Goal: Task Accomplishment & Management: Complete application form

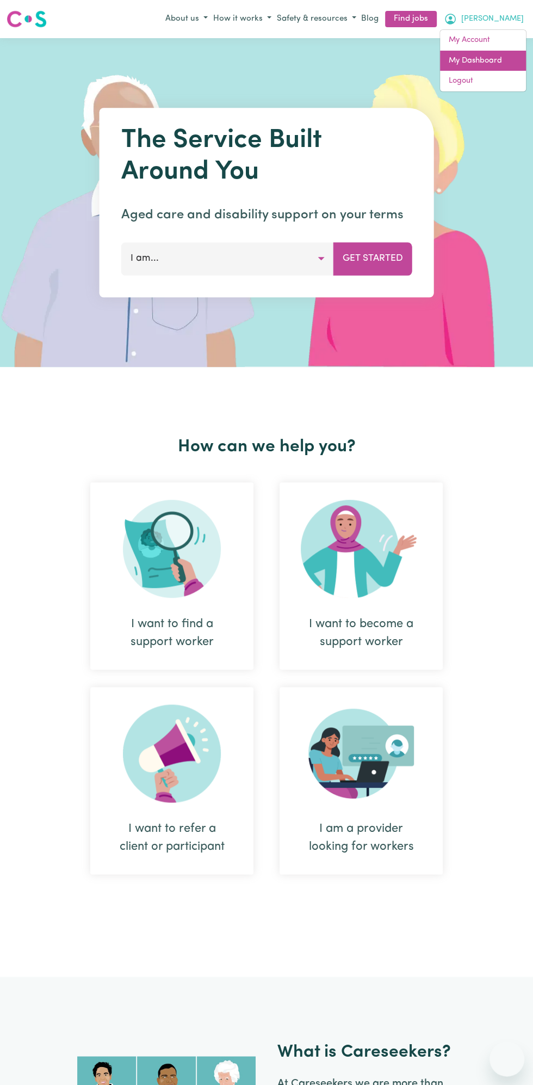
click at [491, 63] on link "My Dashboard" at bounding box center [483, 61] width 86 height 21
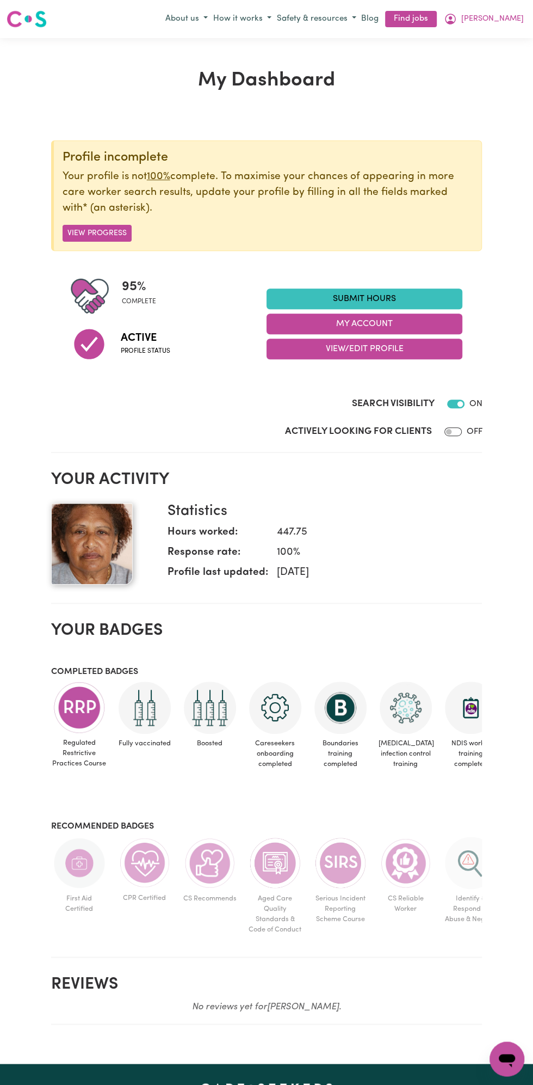
click at [383, 294] on link "Submit Hours" at bounding box center [365, 298] width 196 height 21
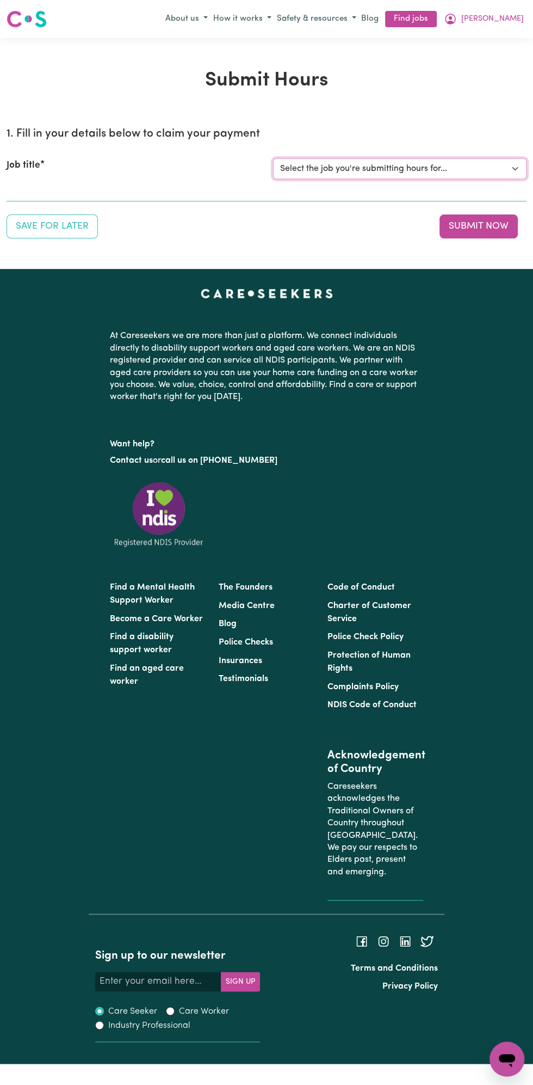
click at [386, 175] on select "Select the job you're submitting hours for... [Vartouhie ([PERSON_NAME]) [PERSO…" at bounding box center [400, 168] width 254 height 21
select select "13810"
click at [273, 158] on select "Select the job you're submitting hours for... [Vartouhie ([PERSON_NAME]) [PERSO…" at bounding box center [400, 168] width 254 height 21
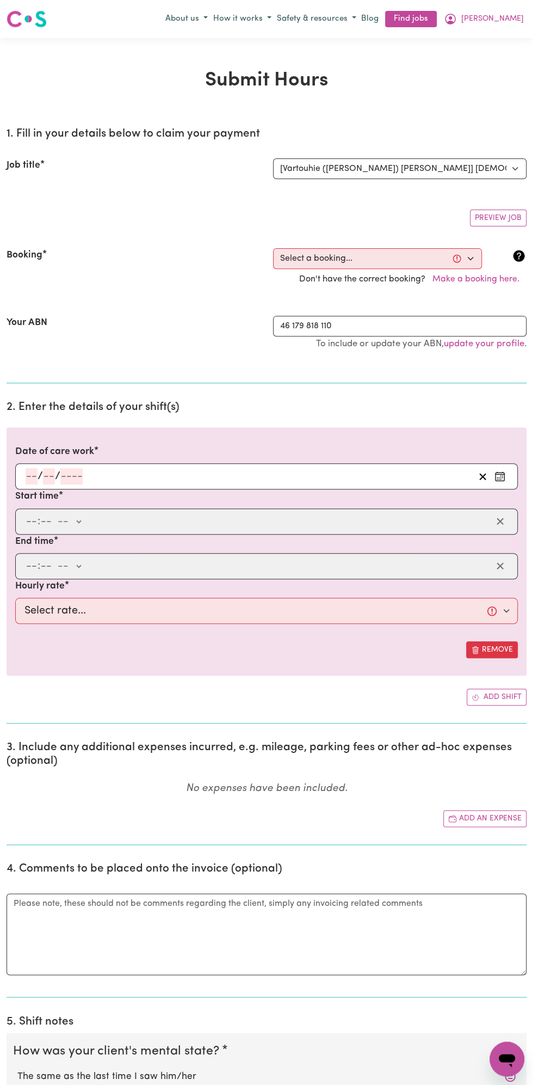
click at [87, 395] on section "2. Enter the details of your shift(s) Date of care work / / Start time : -- am …" at bounding box center [267, 558] width 520 height 332
click at [101, 471] on div "/ /" at bounding box center [249, 476] width 450 height 16
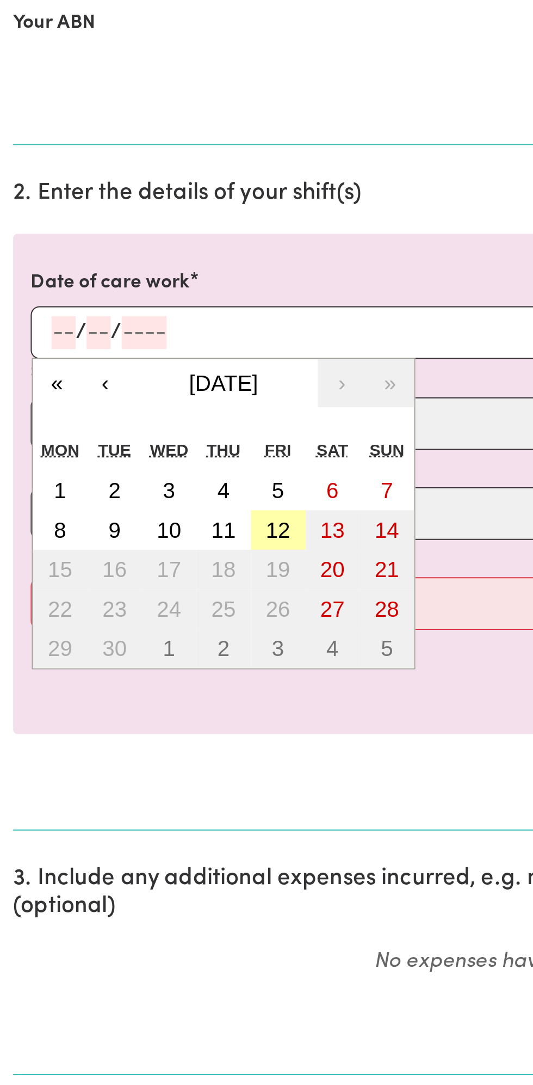
click at [146, 576] on button "12" at bounding box center [138, 574] width 27 height 20
type input "[DATE]"
type input "12"
type input "9"
type input "2025"
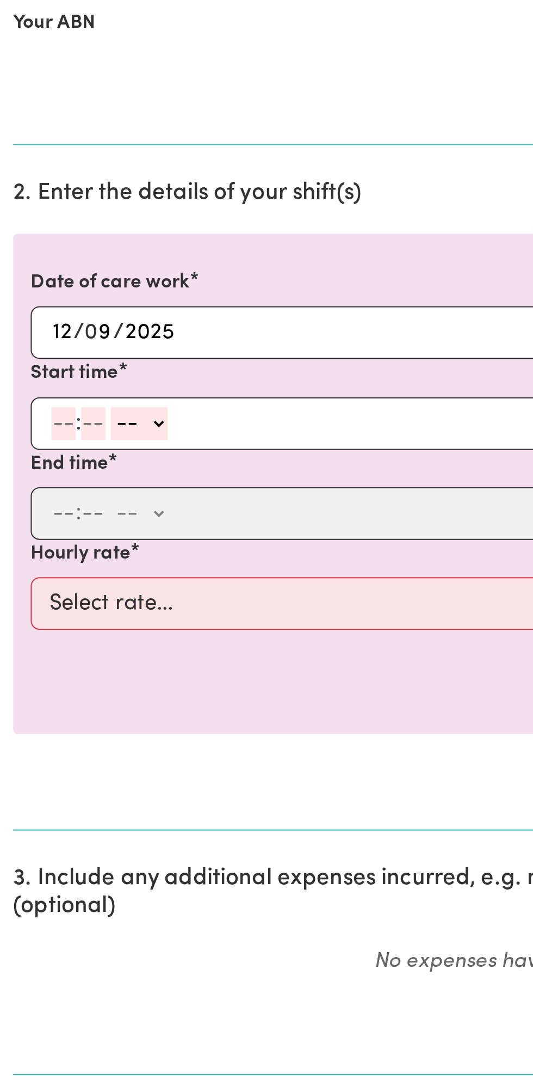
click at [33, 520] on input "number" at bounding box center [32, 521] width 12 height 16
type input "12"
type input "0"
click at [83, 521] on select "-- am pm" at bounding box center [71, 521] width 28 height 16
select select "pm"
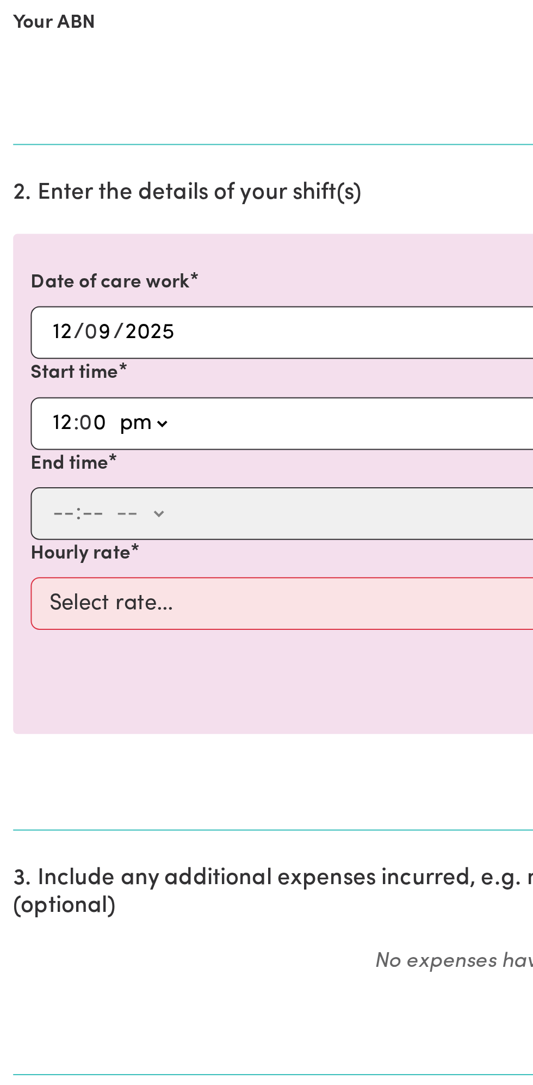
click at [57, 513] on select "-- am pm" at bounding box center [71, 521] width 28 height 16
type input "12:00"
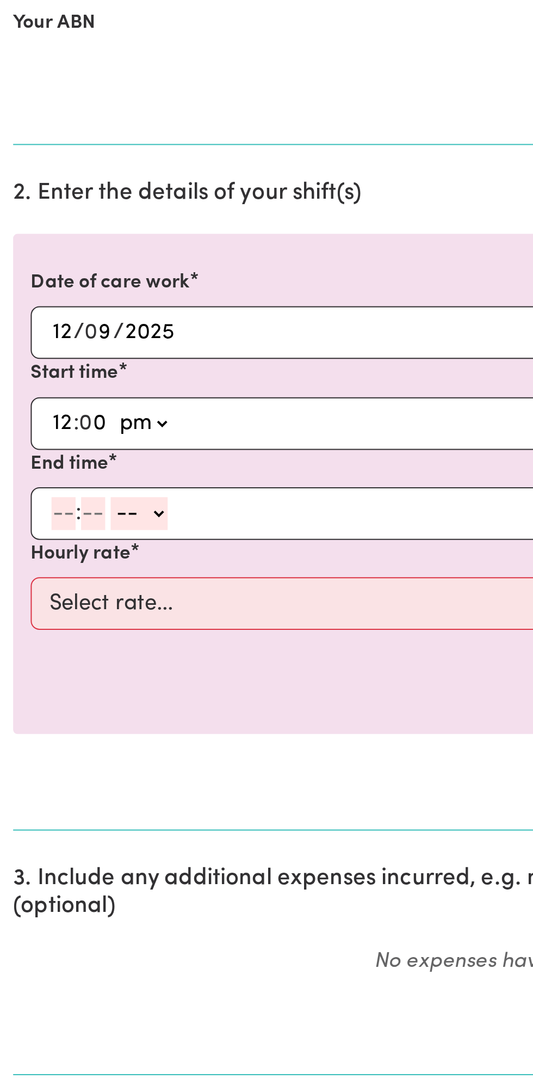
click at [28, 566] on input "number" at bounding box center [32, 566] width 12 height 16
type input "1"
click at [50, 565] on select "-- am pm" at bounding box center [64, 566] width 28 height 16
select select "pm"
click at [50, 558] on select "-- am pm" at bounding box center [64, 566] width 28 height 16
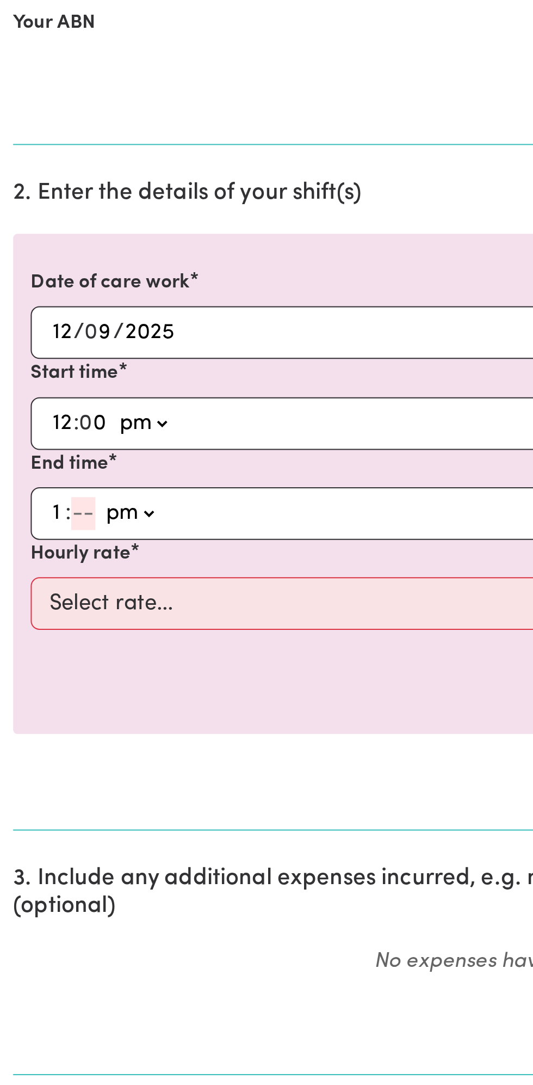
click at [44, 565] on input "number" at bounding box center [41, 566] width 12 height 16
type input "0"
type input "13:00"
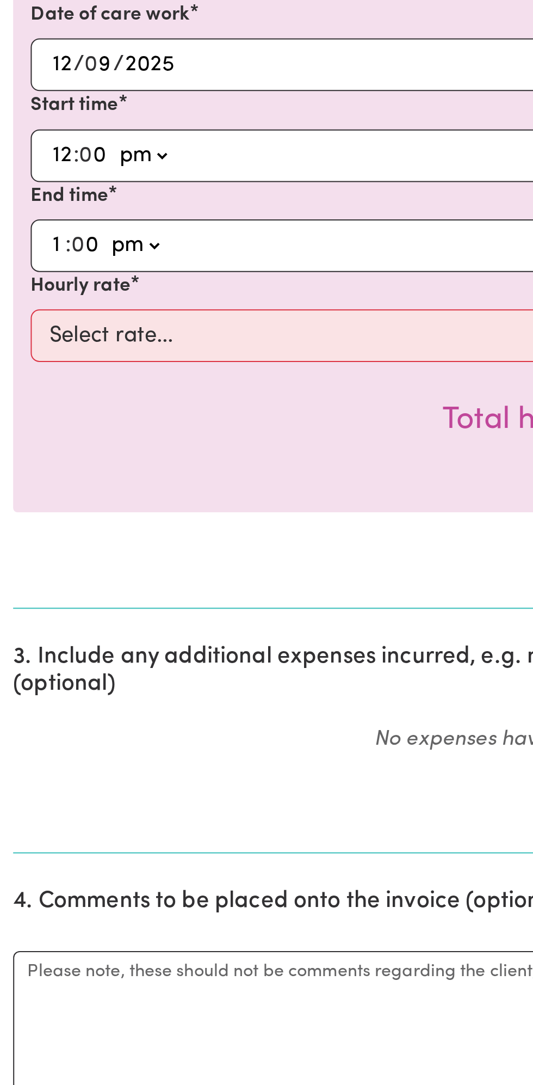
type input "0"
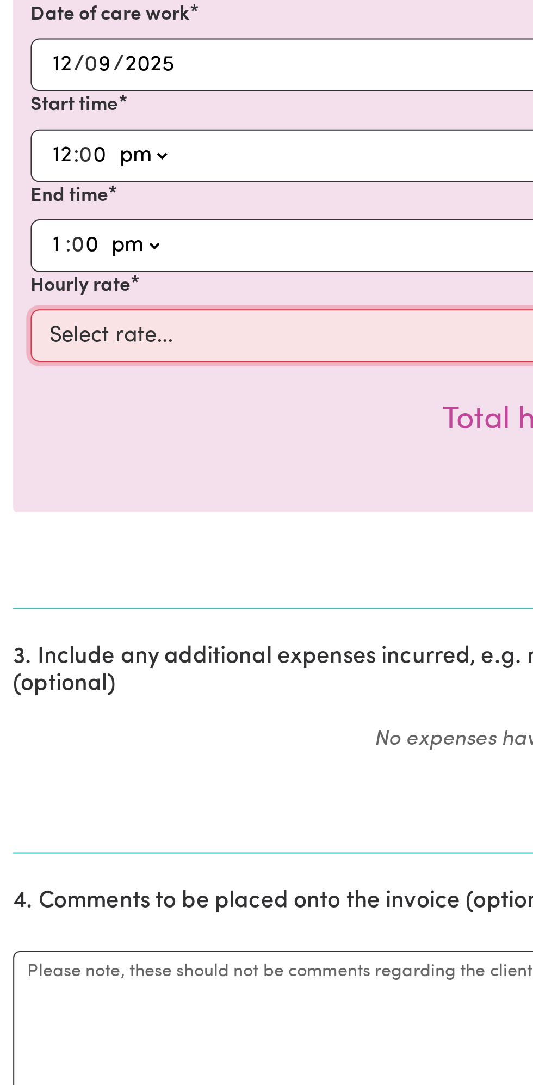
click at [177, 598] on select "Select rate... $49.00 (Weekday) $60.00 ([DATE])" at bounding box center [266, 611] width 503 height 26
select select "49-Weekday"
click at [15, 598] on select "Select rate... $49.00 (Weekday) $60.00 ([DATE])" at bounding box center [266, 611] width 503 height 26
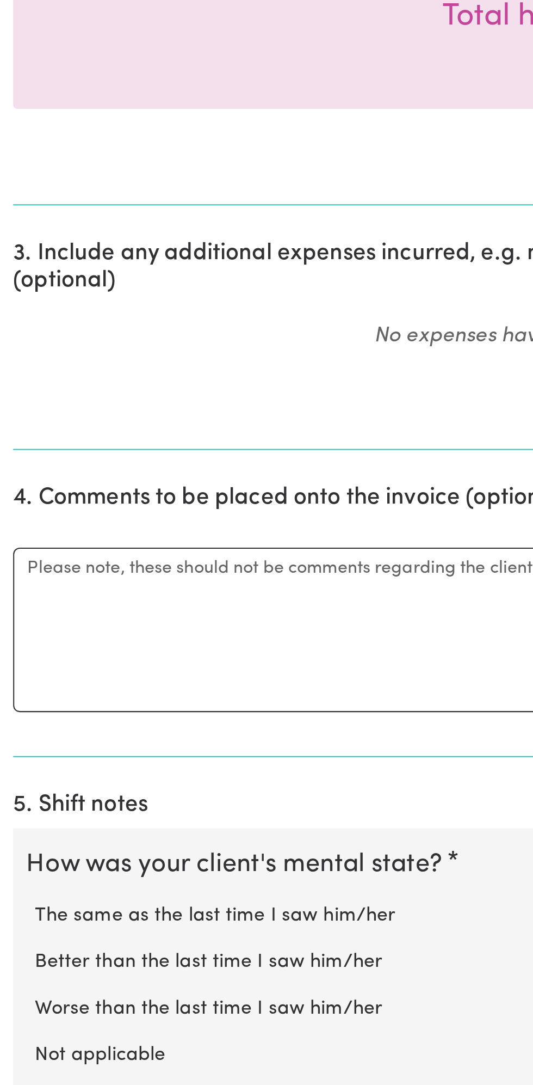
scroll to position [98, 0]
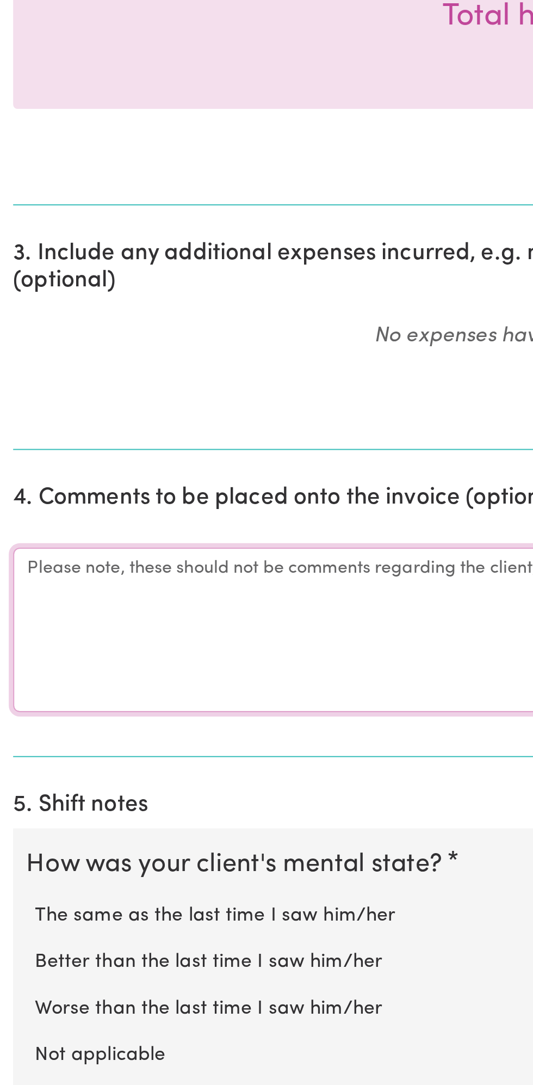
click at [113, 858] on textarea "Comments" at bounding box center [267, 859] width 520 height 82
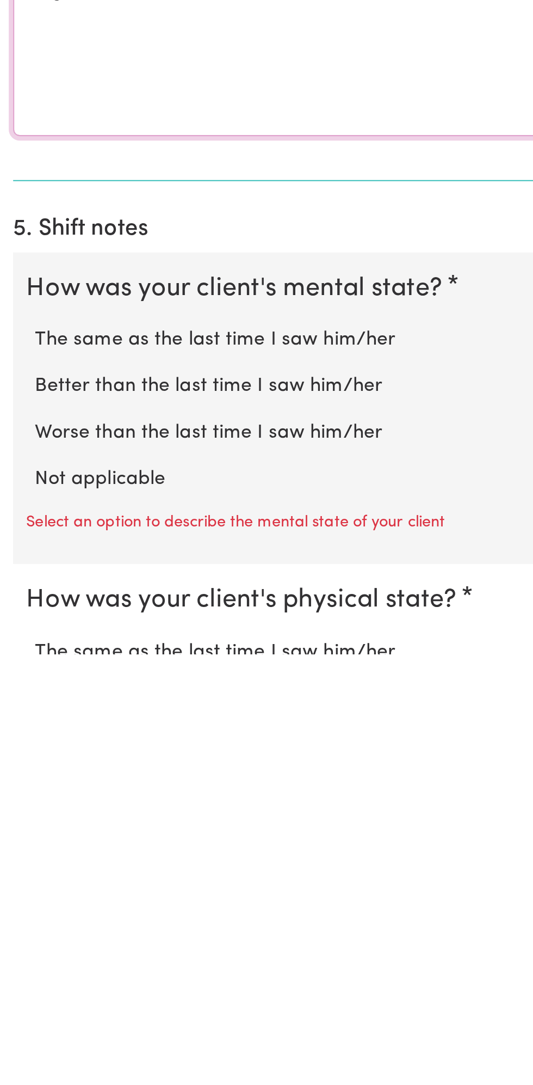
type textarea "All good"
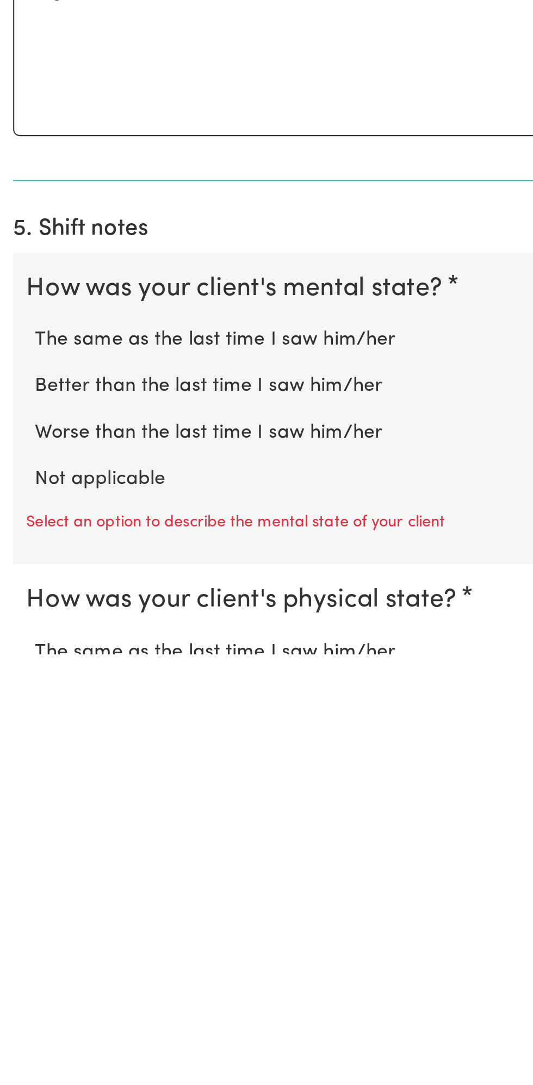
click at [90, 993] on label "Not applicable" at bounding box center [266, 998] width 499 height 14
click at [17, 991] on input "Not applicable" at bounding box center [17, 991] width 1 height 1
radio input "true"
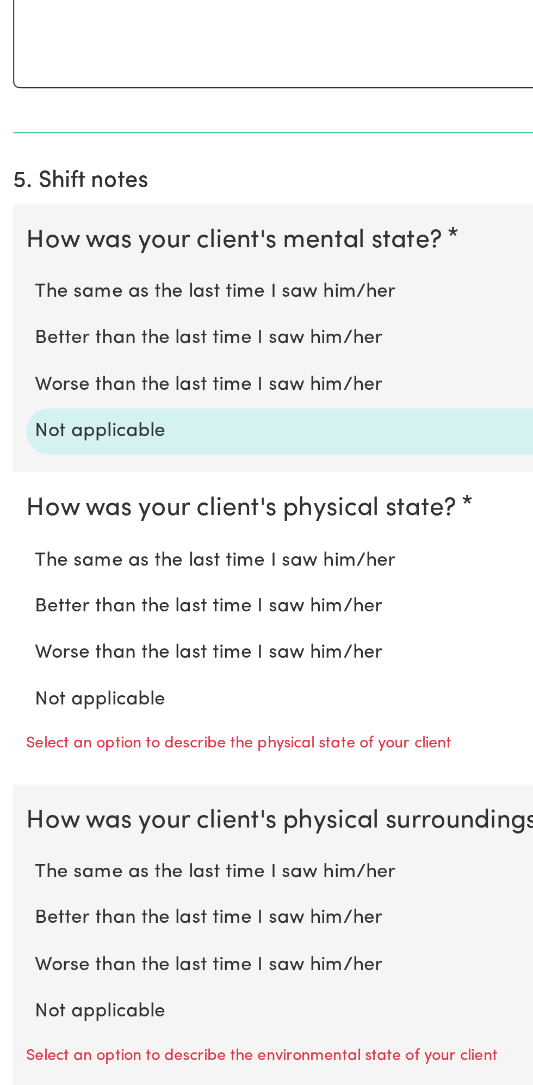
scroll to position [423, 0]
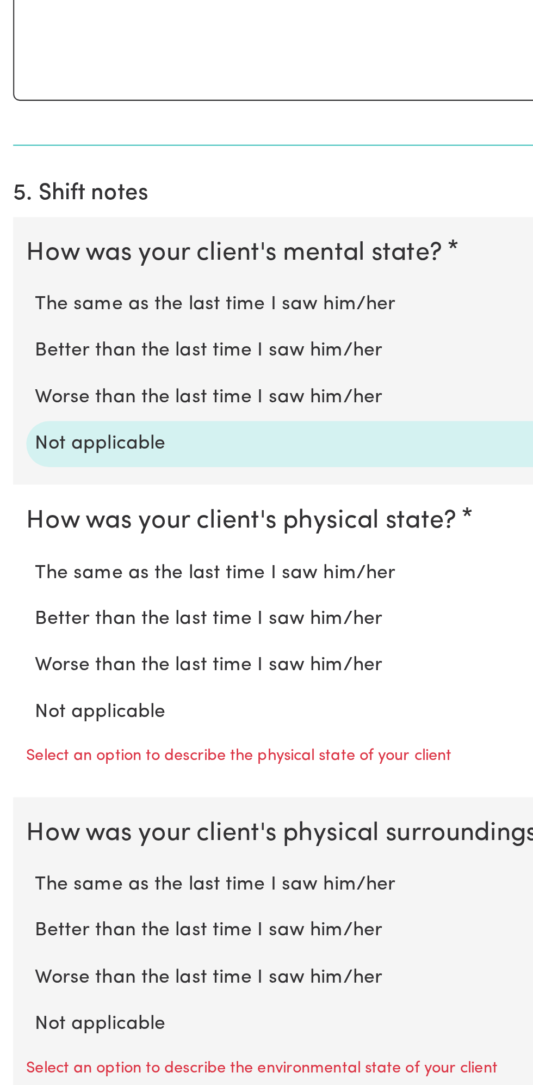
click at [71, 871] on label "Not applicable" at bounding box center [266, 878] width 499 height 14
click at [17, 870] on input "Not applicable" at bounding box center [17, 870] width 1 height 1
radio input "true"
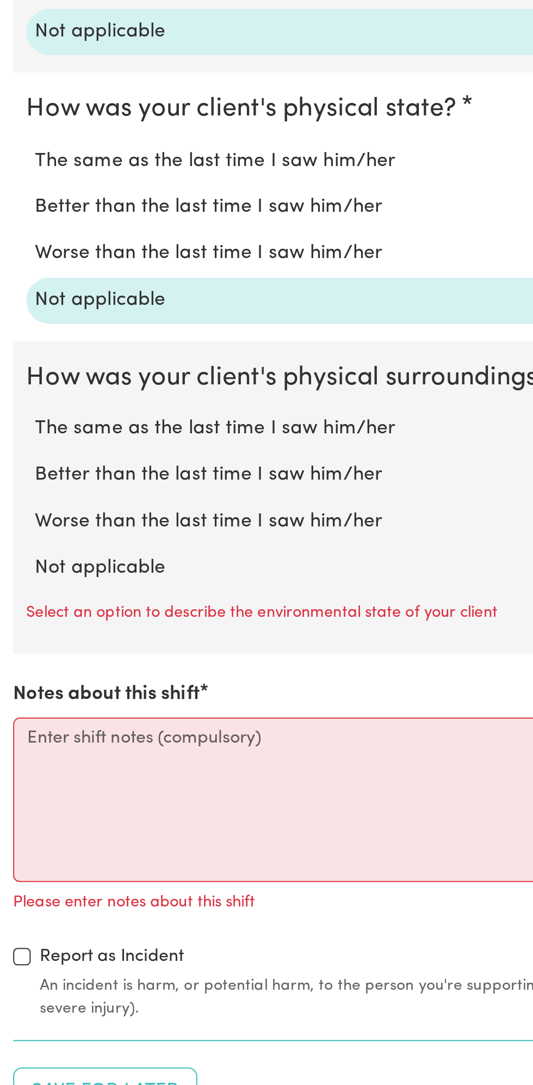
scroll to position [606, 0]
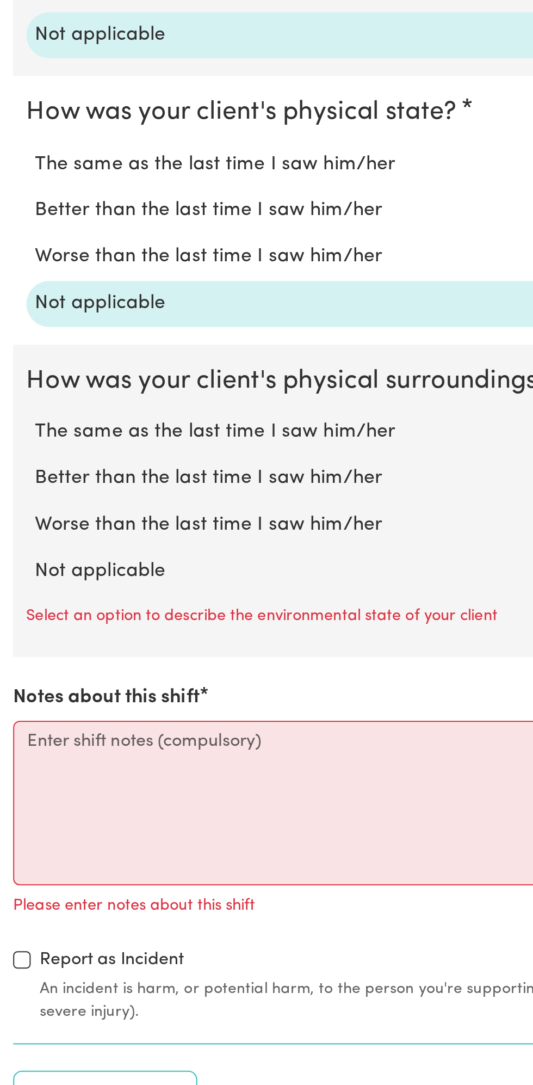
click at [75, 823] on label "Not applicable" at bounding box center [266, 828] width 499 height 14
click at [17, 821] on input "Not applicable" at bounding box center [17, 820] width 1 height 1
radio input "true"
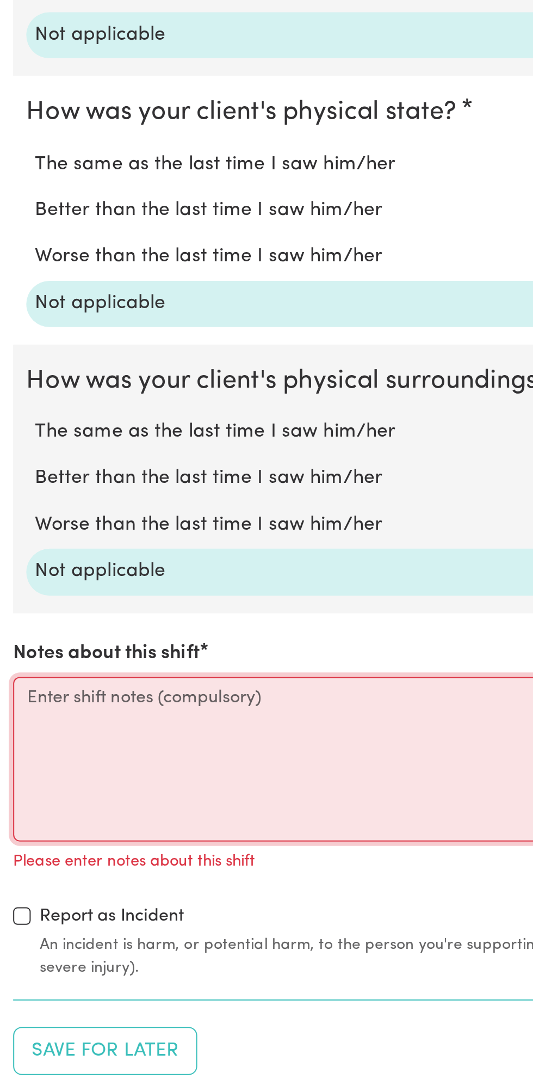
click at [106, 918] on textarea "Notes about this shift" at bounding box center [267, 921] width 520 height 82
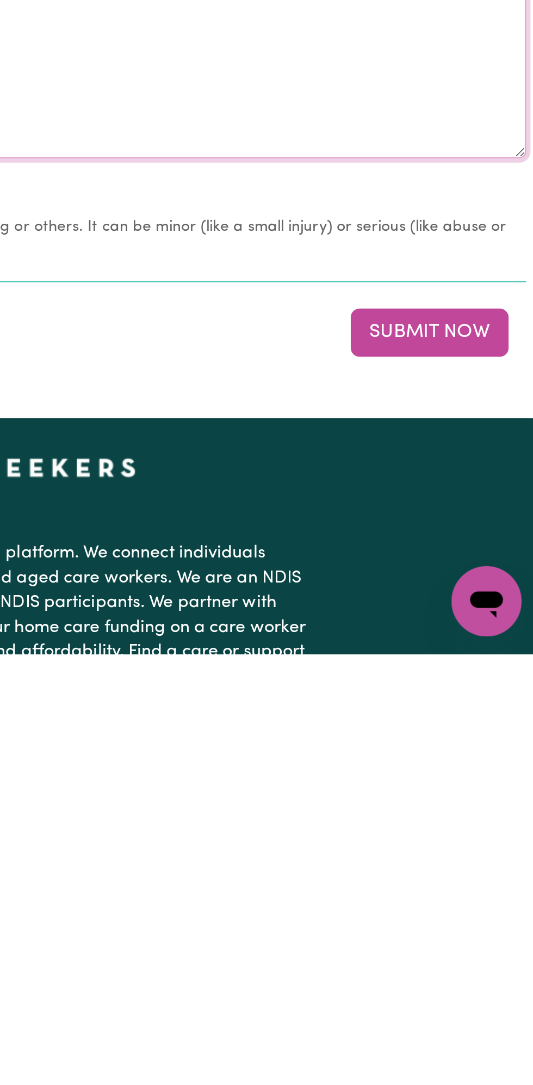
type textarea "Nothing changes all good"
click at [500, 913] on button "Submit Now" at bounding box center [479, 925] width 78 height 24
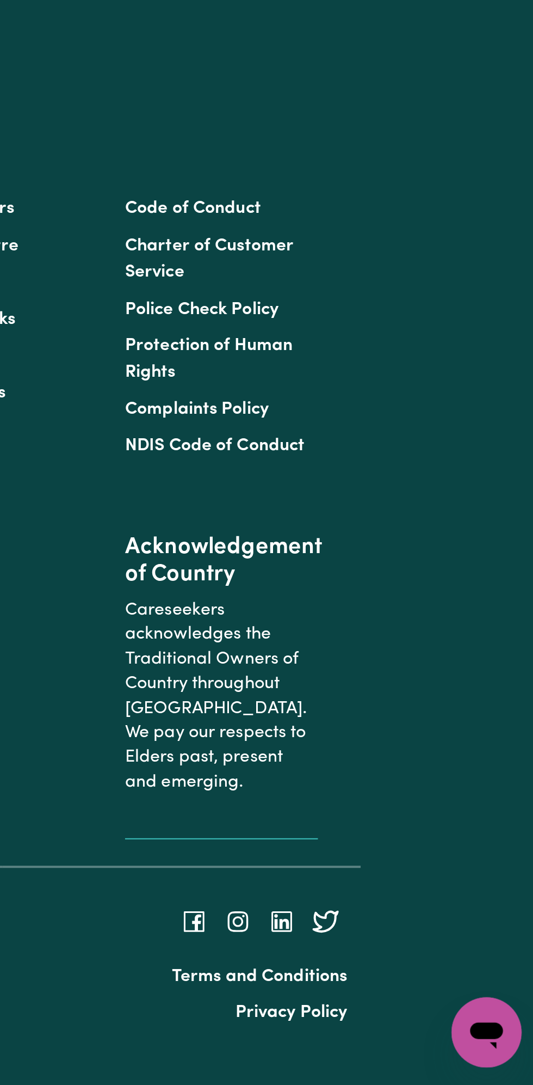
scroll to position [0, 0]
